Goal: Navigation & Orientation: Understand site structure

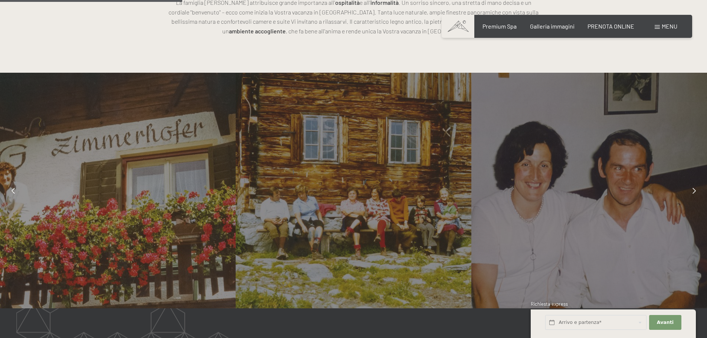
scroll to position [594, 0]
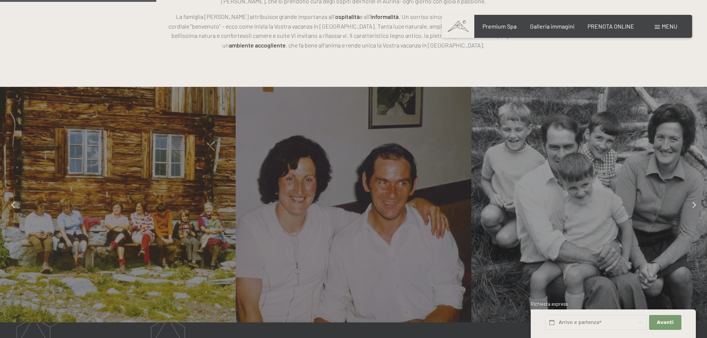
click at [696, 195] on div at bounding box center [693, 204] width 19 height 19
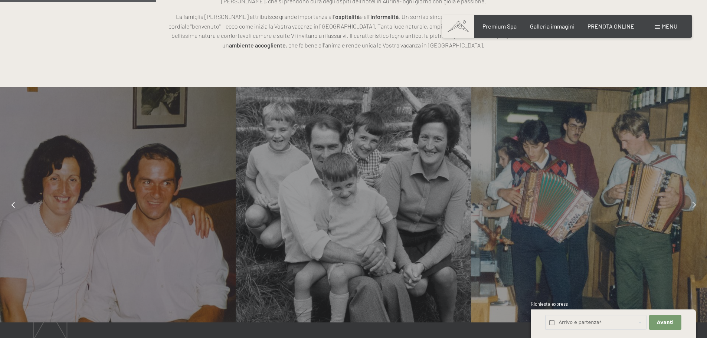
click at [696, 195] on div at bounding box center [693, 204] width 19 height 19
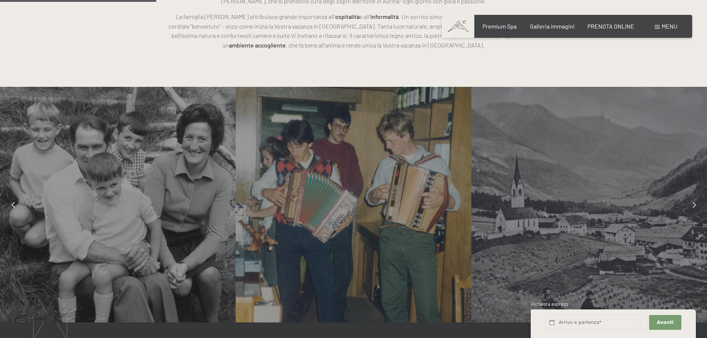
click at [692, 202] on icon at bounding box center [693, 205] width 3 height 6
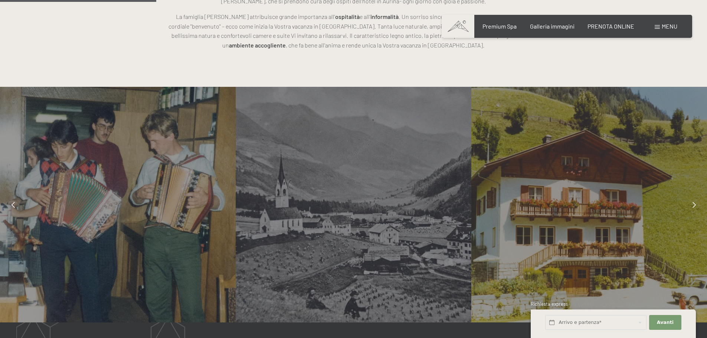
click at [692, 202] on icon at bounding box center [693, 205] width 3 height 6
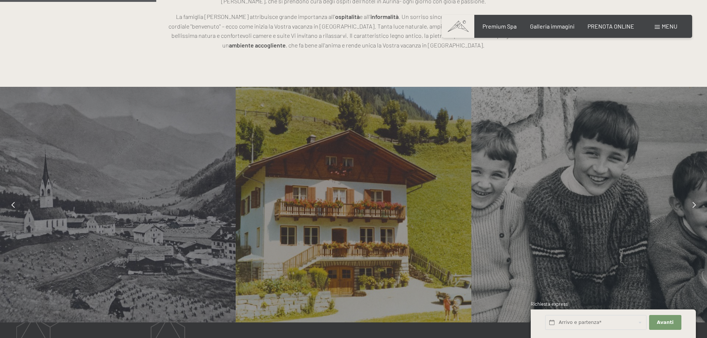
click at [692, 202] on icon at bounding box center [693, 205] width 3 height 6
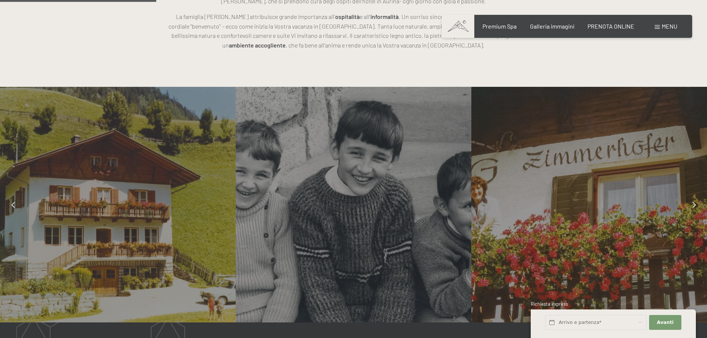
click at [692, 202] on icon at bounding box center [693, 205] width 3 height 6
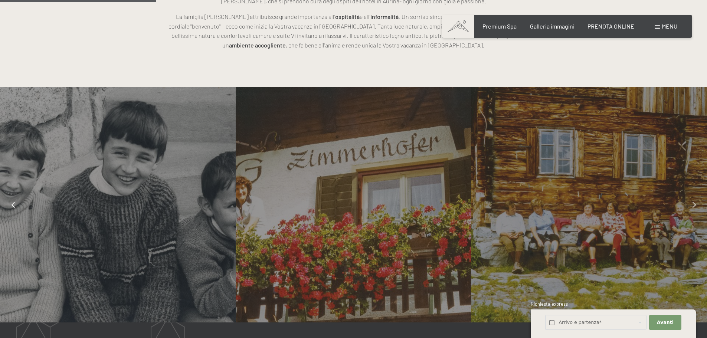
click at [692, 202] on icon at bounding box center [693, 205] width 3 height 6
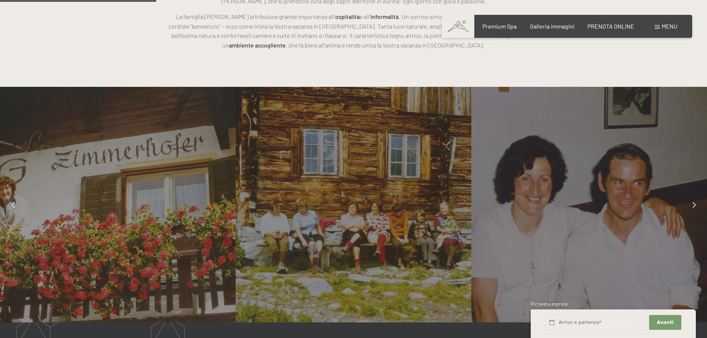
click at [692, 202] on icon at bounding box center [693, 205] width 3 height 6
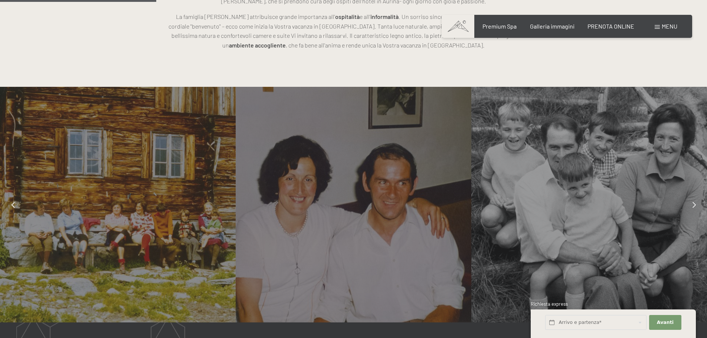
click at [692, 202] on icon at bounding box center [693, 205] width 3 height 6
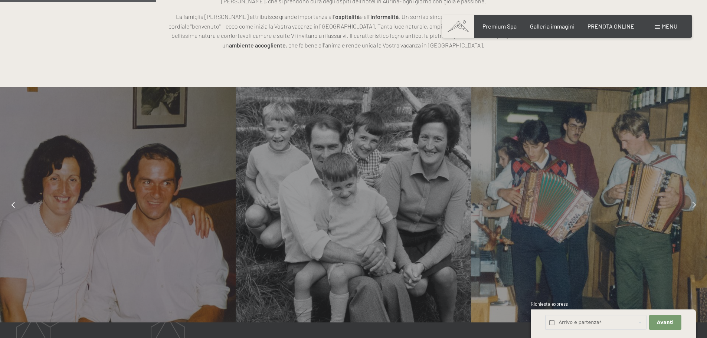
click at [692, 202] on icon at bounding box center [693, 205] width 3 height 6
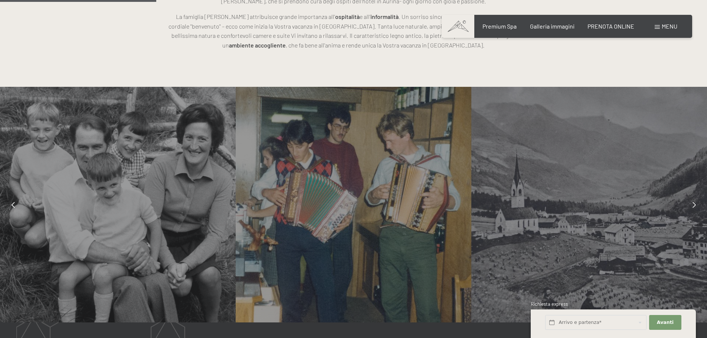
click at [692, 202] on icon at bounding box center [693, 205] width 3 height 6
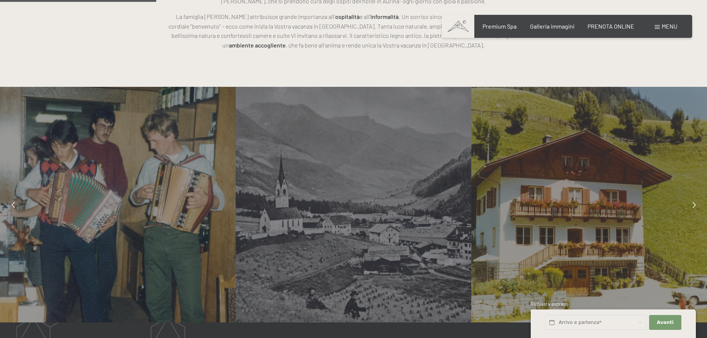
click at [692, 202] on icon at bounding box center [693, 205] width 3 height 6
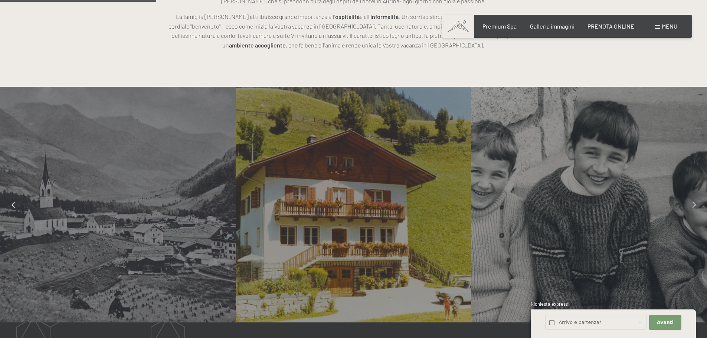
click at [692, 202] on icon at bounding box center [693, 205] width 3 height 6
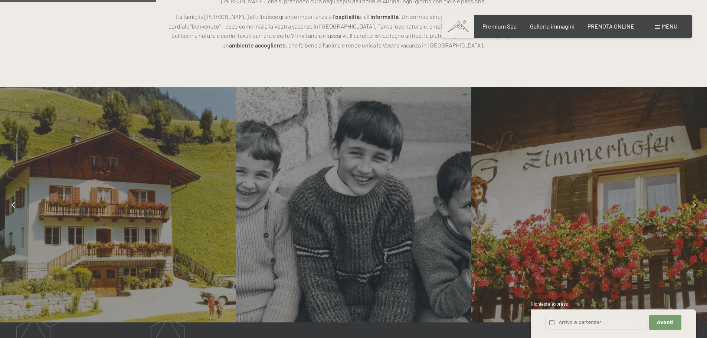
click at [692, 202] on icon at bounding box center [693, 205] width 3 height 6
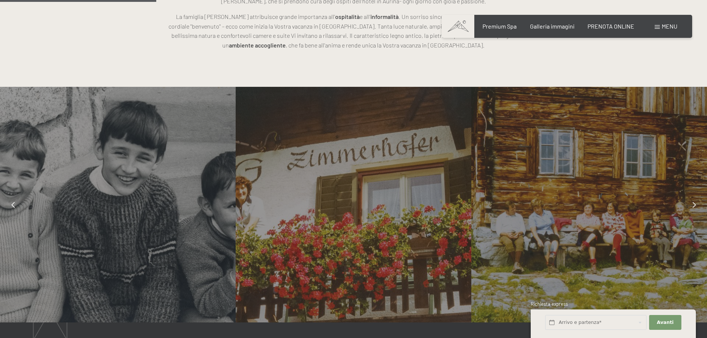
click at [692, 202] on icon at bounding box center [693, 205] width 3 height 6
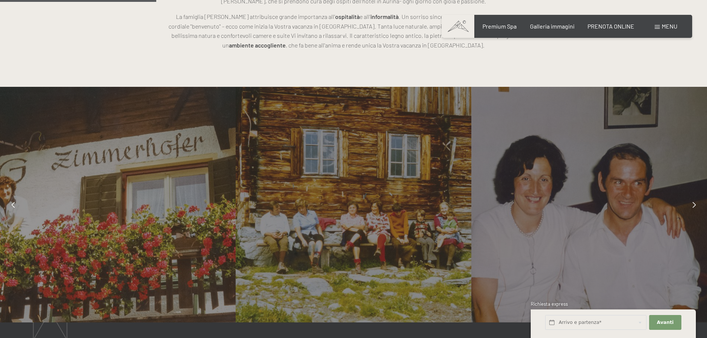
click at [692, 202] on icon at bounding box center [693, 205] width 3 height 6
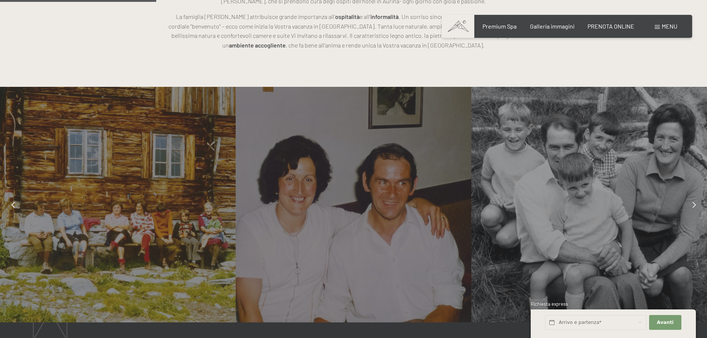
click at [692, 202] on icon at bounding box center [693, 205] width 3 height 6
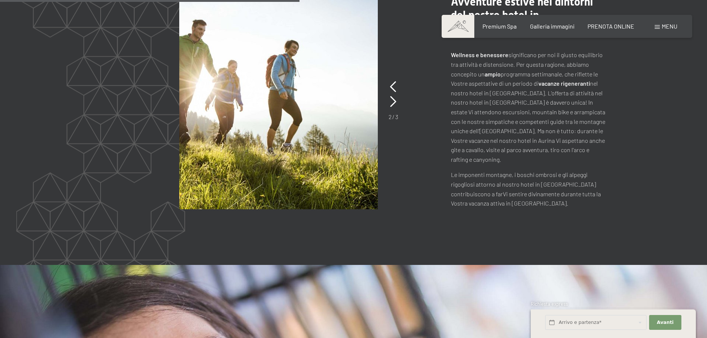
scroll to position [977, 0]
